Goal: Task Accomplishment & Management: Use online tool/utility

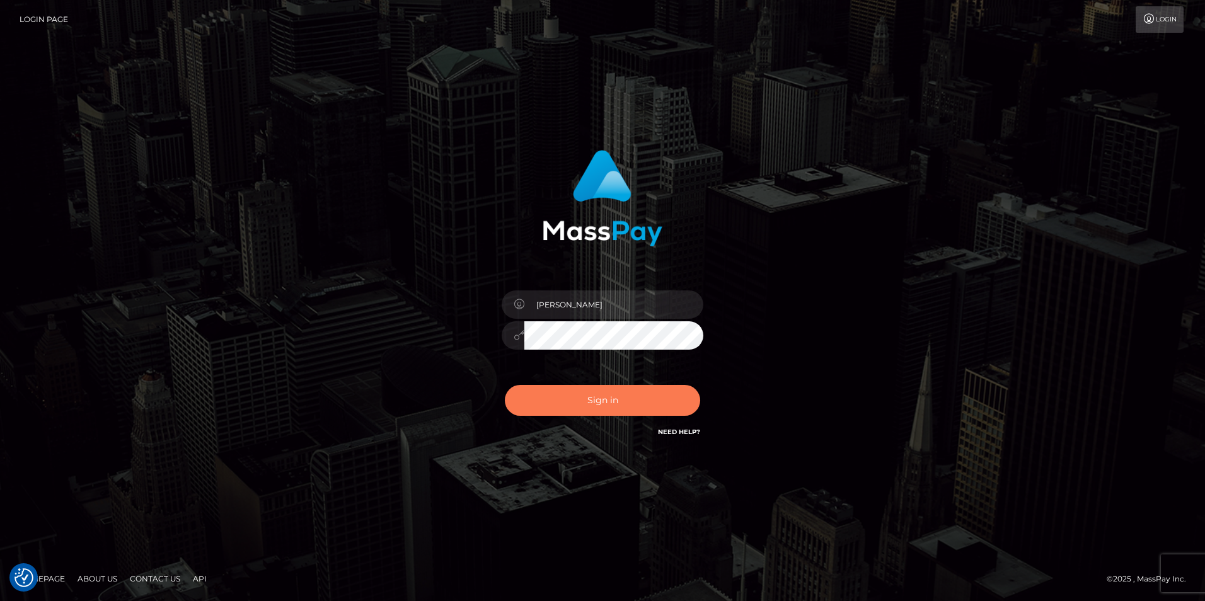
click at [640, 405] on button "Sign in" at bounding box center [602, 400] width 195 height 31
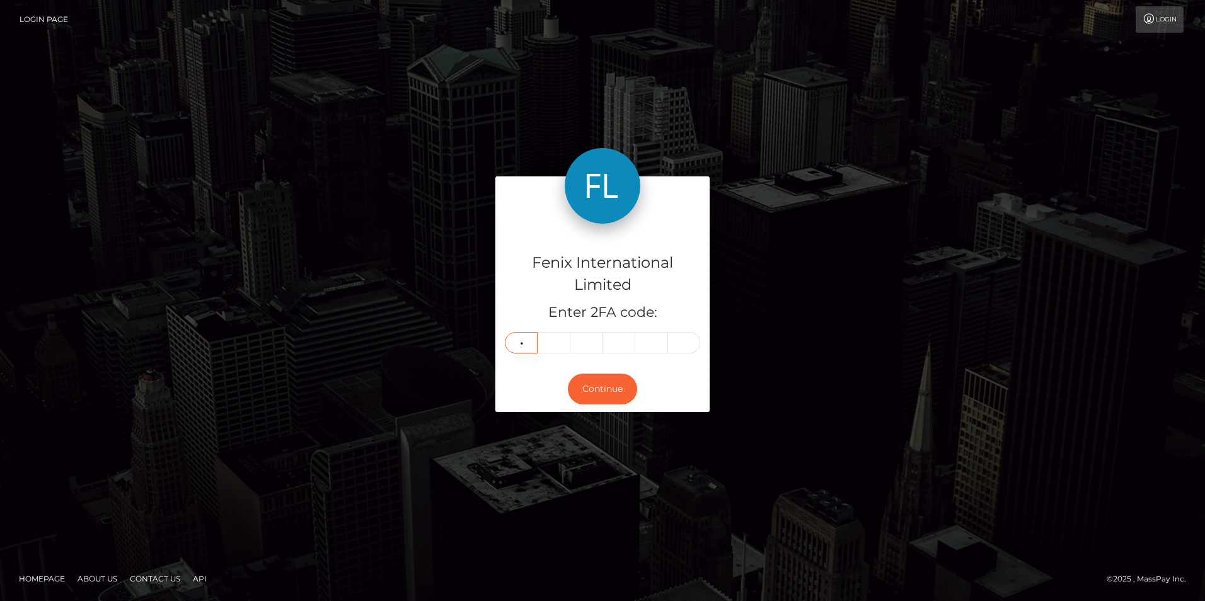
type input "7"
type input "8"
type input "6"
type input "2"
type input "8"
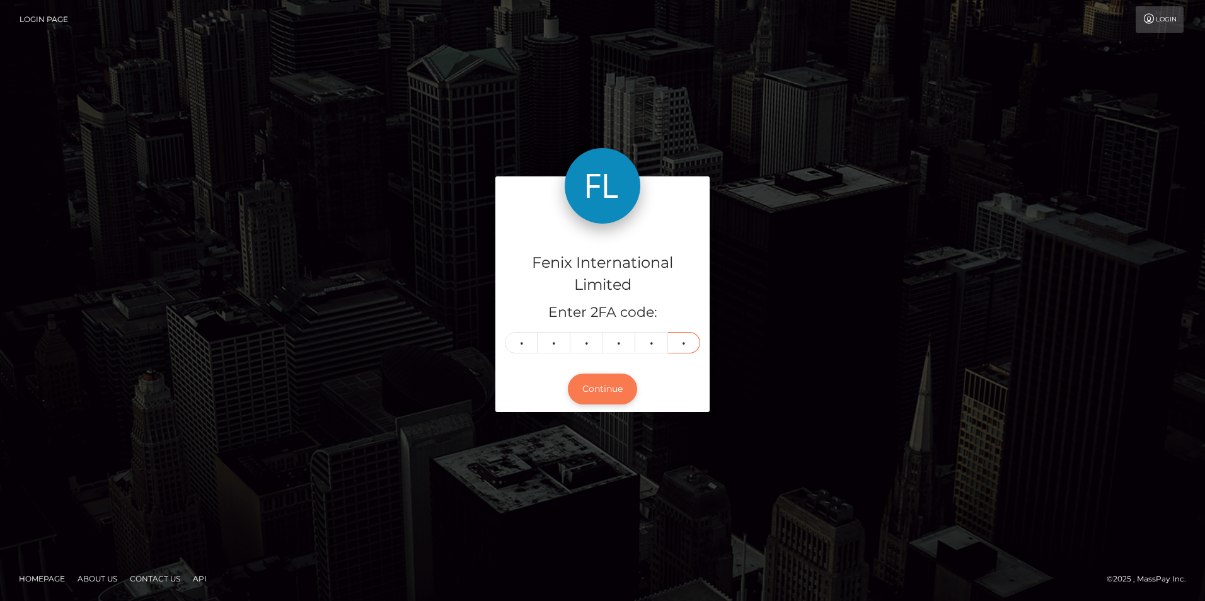
type input "0"
click at [605, 387] on button "Continue" at bounding box center [602, 389] width 69 height 31
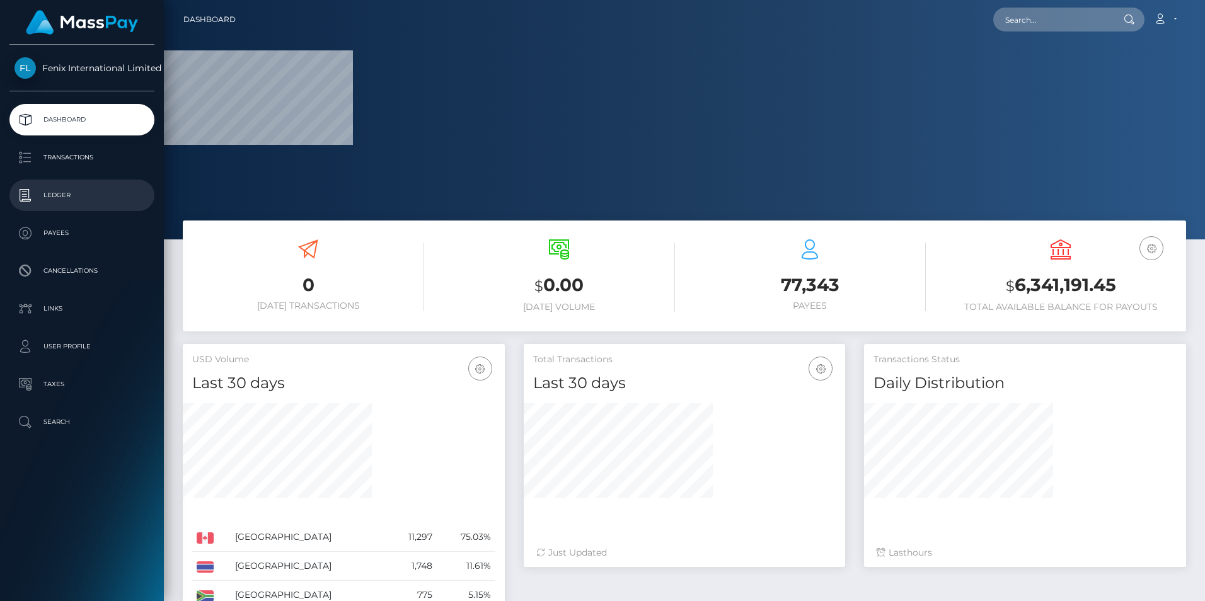
drag, startPoint x: 59, startPoint y: 201, endPoint x: 116, endPoint y: 205, distance: 56.8
click at [59, 201] on p "Ledger" at bounding box center [81, 195] width 135 height 19
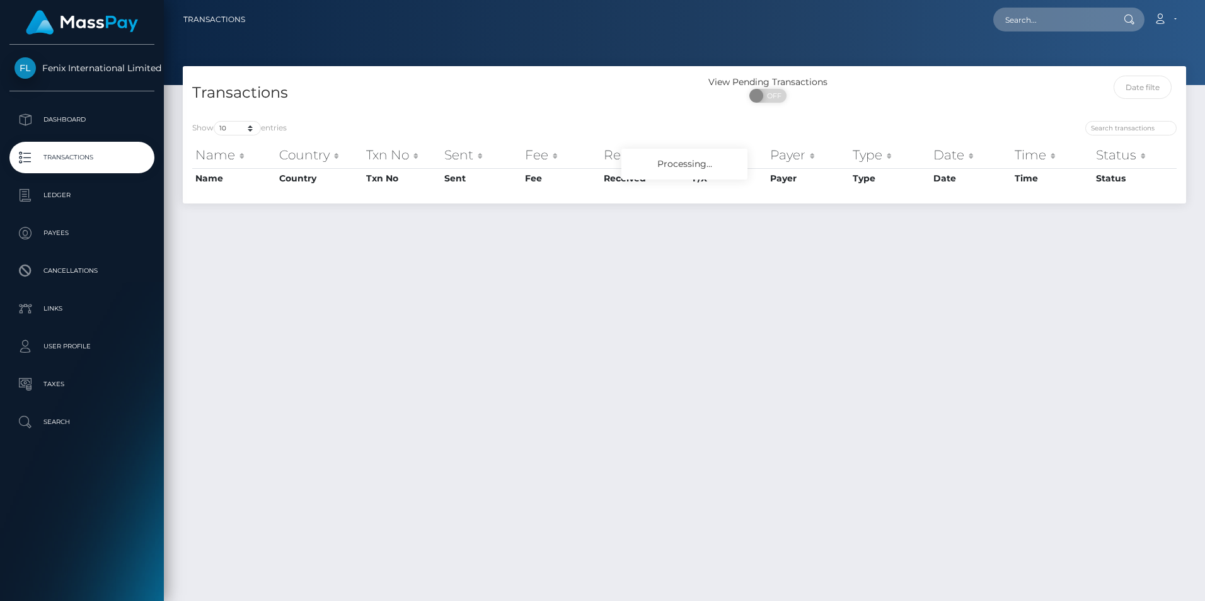
select select "3500"
click at [215, 121] on select "10 25 50 100 250 500 1,000 3,500" at bounding box center [237, 128] width 47 height 14
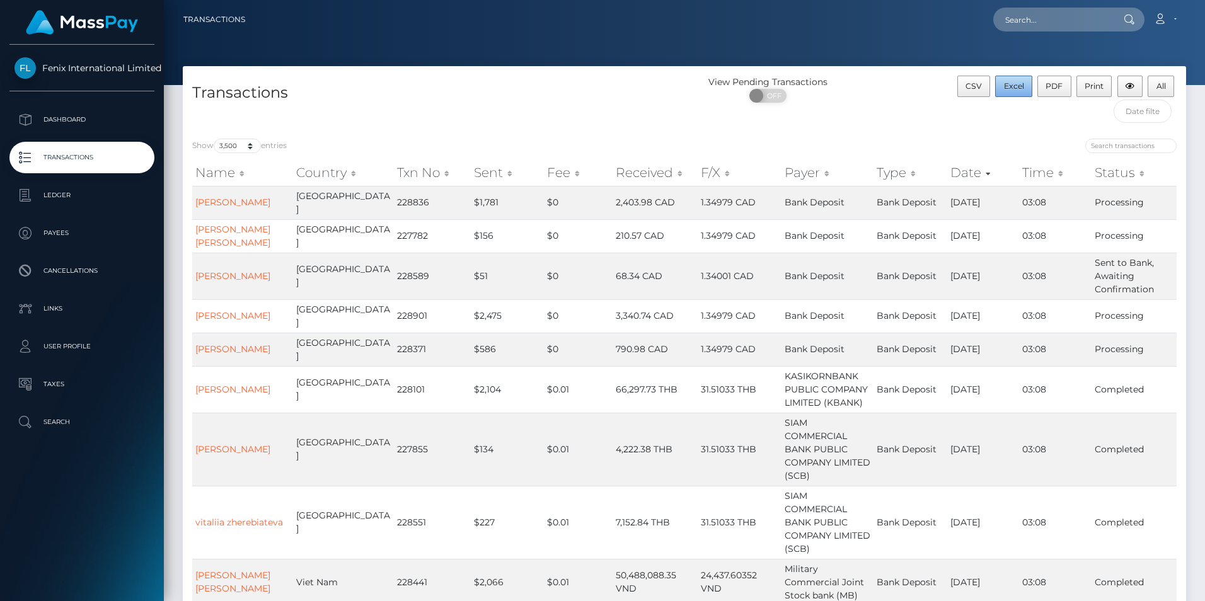
click at [1018, 83] on span "Excel" at bounding box center [1014, 85] width 20 height 9
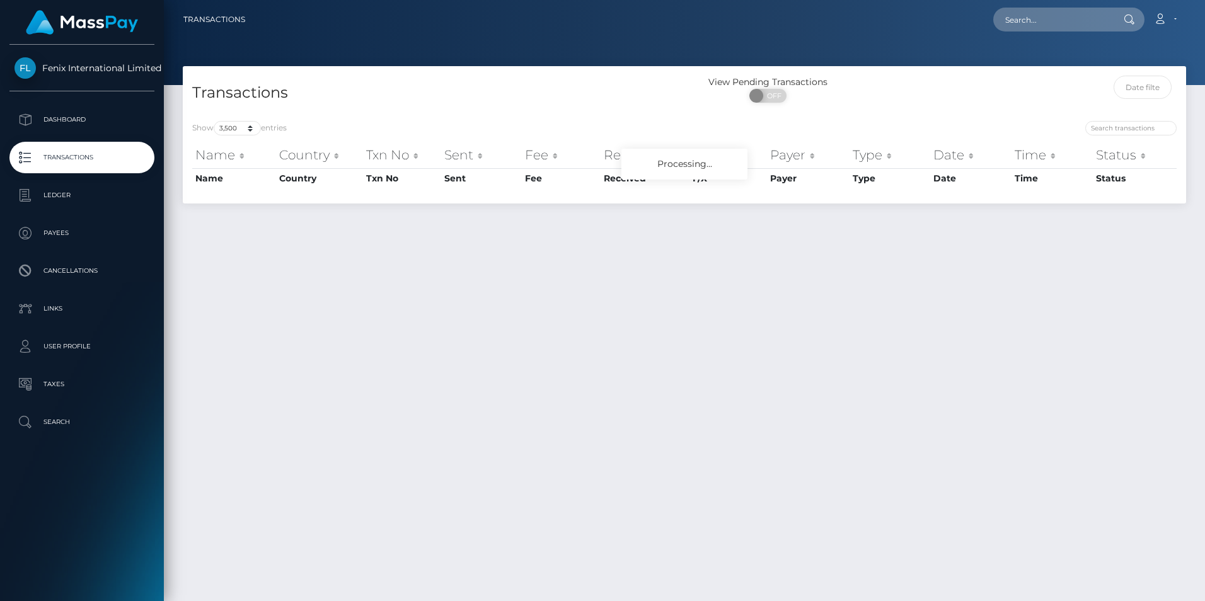
select select "3500"
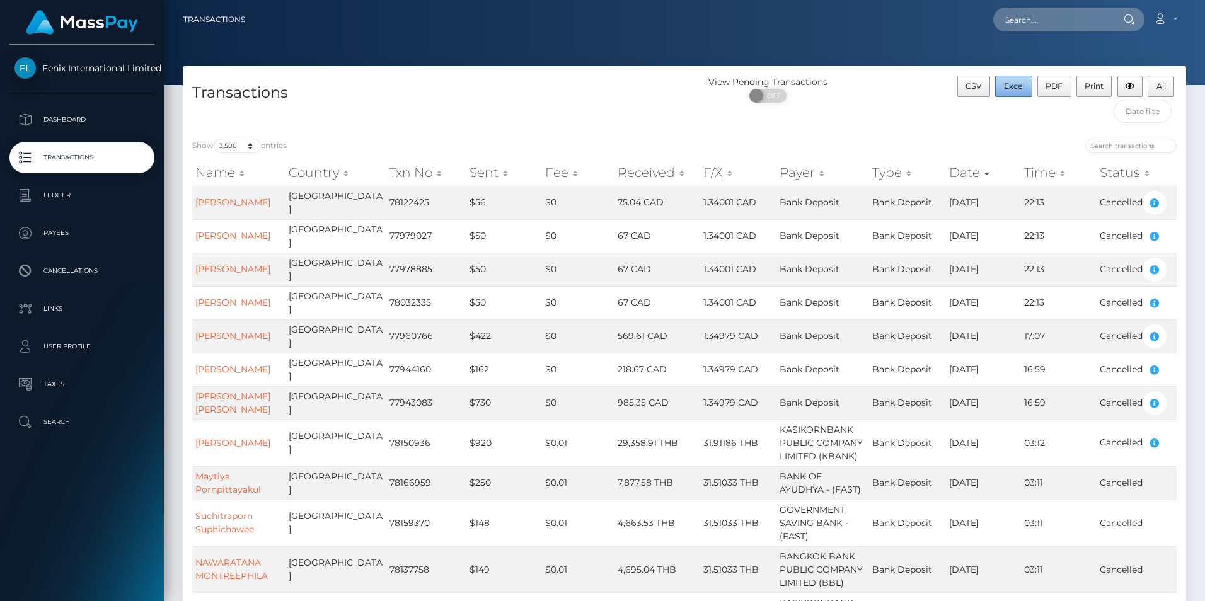
click at [1016, 84] on span "Excel" at bounding box center [1014, 85] width 20 height 9
